Goal: Information Seeking & Learning: Learn about a topic

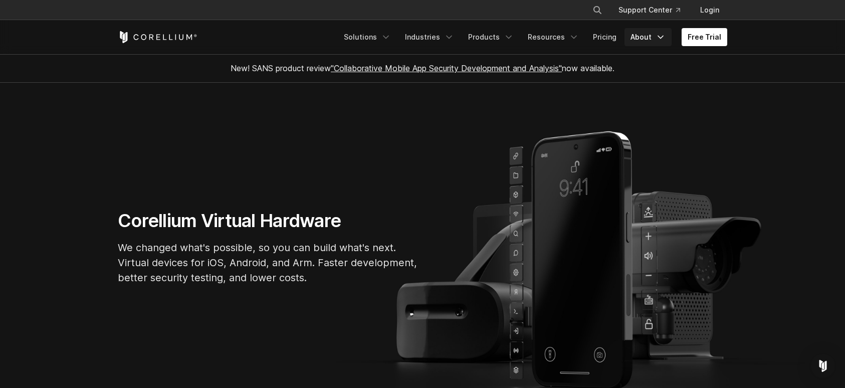
click at [652, 41] on link "About" at bounding box center [647, 37] width 47 height 18
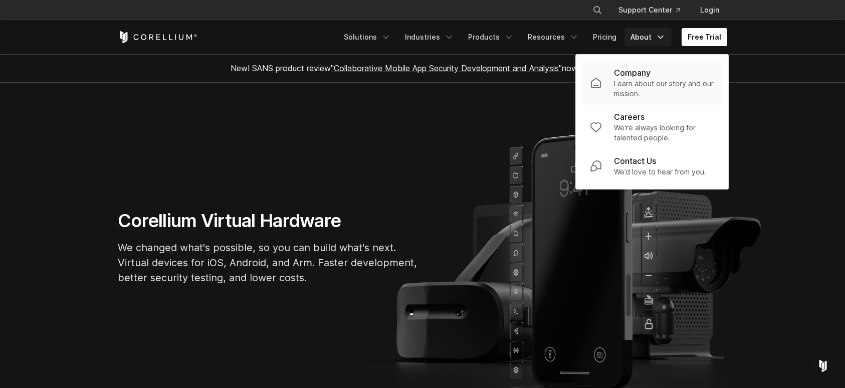
click at [652, 87] on p "Learn about our story and our mission." at bounding box center [664, 89] width 100 height 20
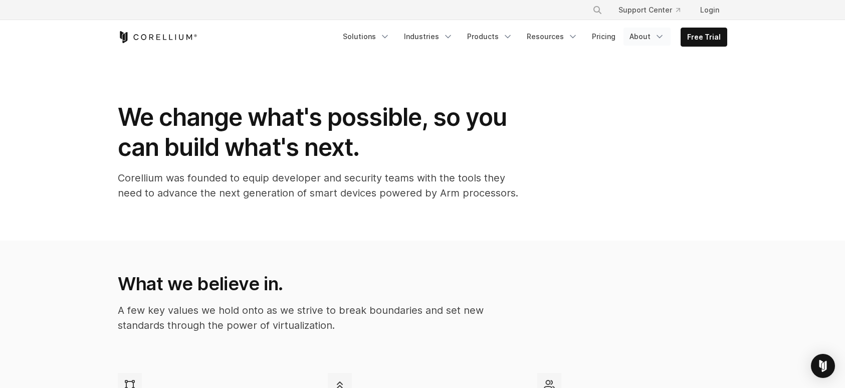
click at [648, 36] on link "About" at bounding box center [646, 37] width 47 height 18
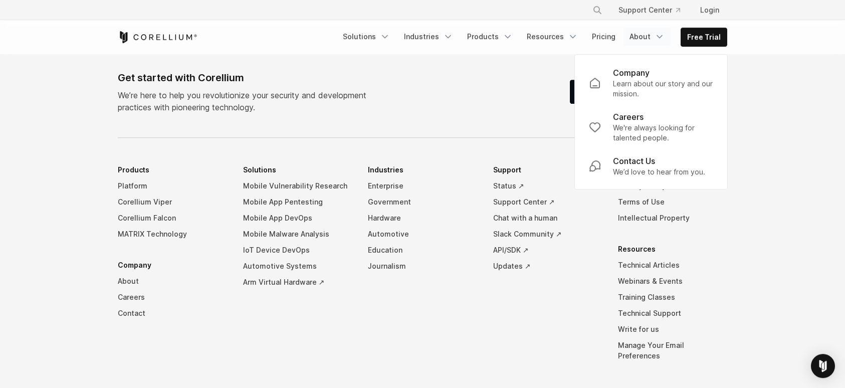
scroll to position [1713, 0]
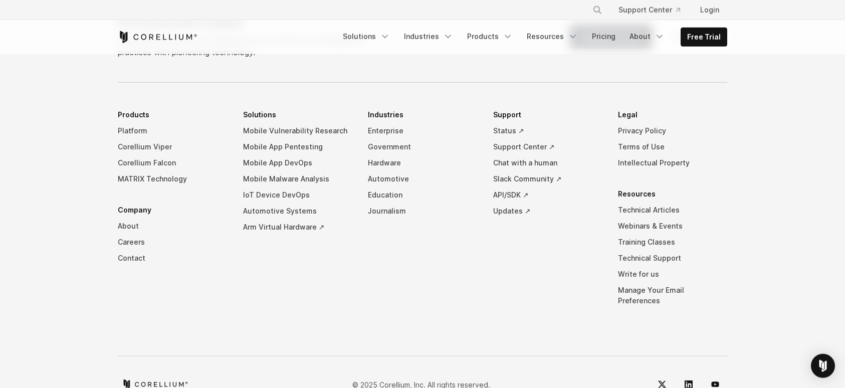
scroll to position [991, 0]
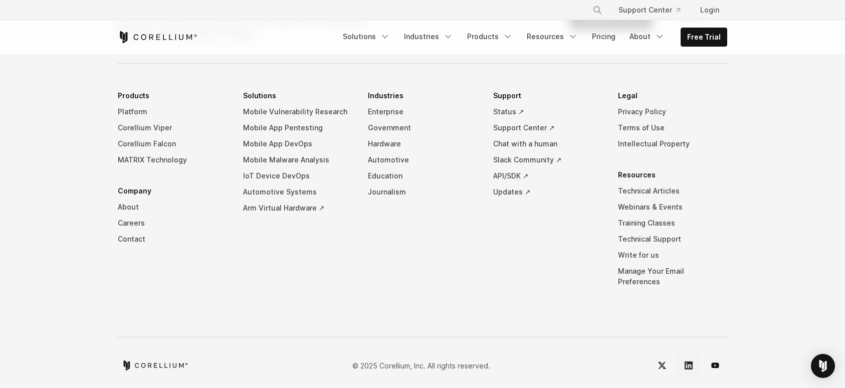
click at [689, 361] on icon "LinkedIn" at bounding box center [688, 365] width 8 height 8
click at [663, 194] on link "Technical Articles" at bounding box center [672, 191] width 109 height 16
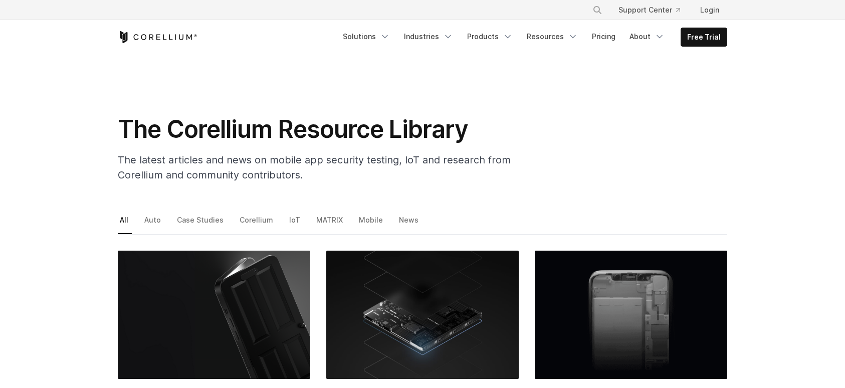
scroll to position [228, 0]
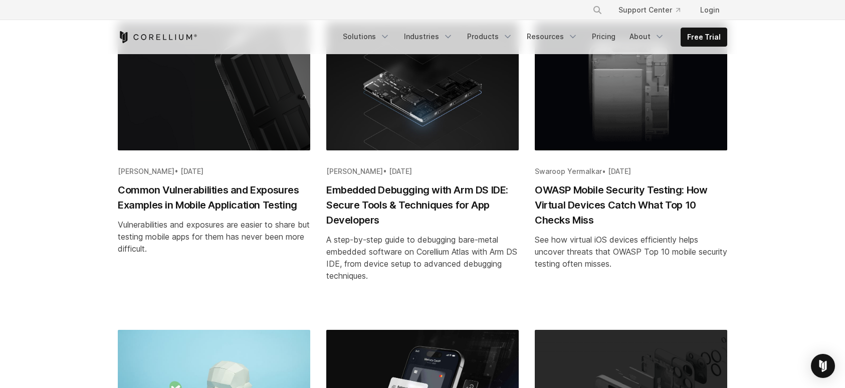
click at [274, 196] on h2 "Common Vulnerabilities and Exposures Examples in Mobile Application Testing" at bounding box center [214, 197] width 192 height 30
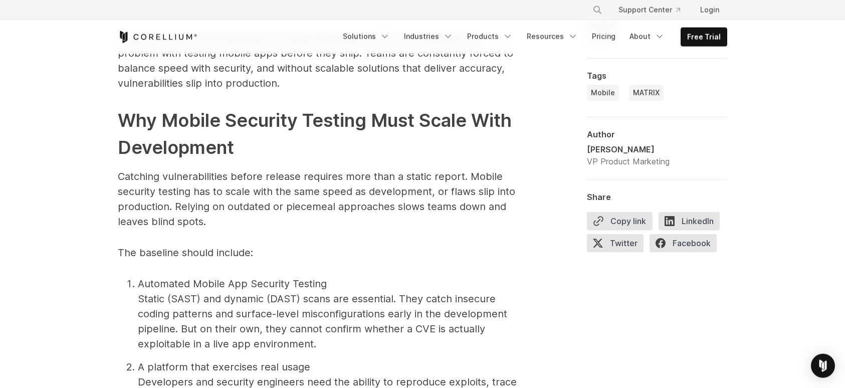
scroll to position [2284, 0]
